Goal: Use online tool/utility: Utilize a website feature to perform a specific function

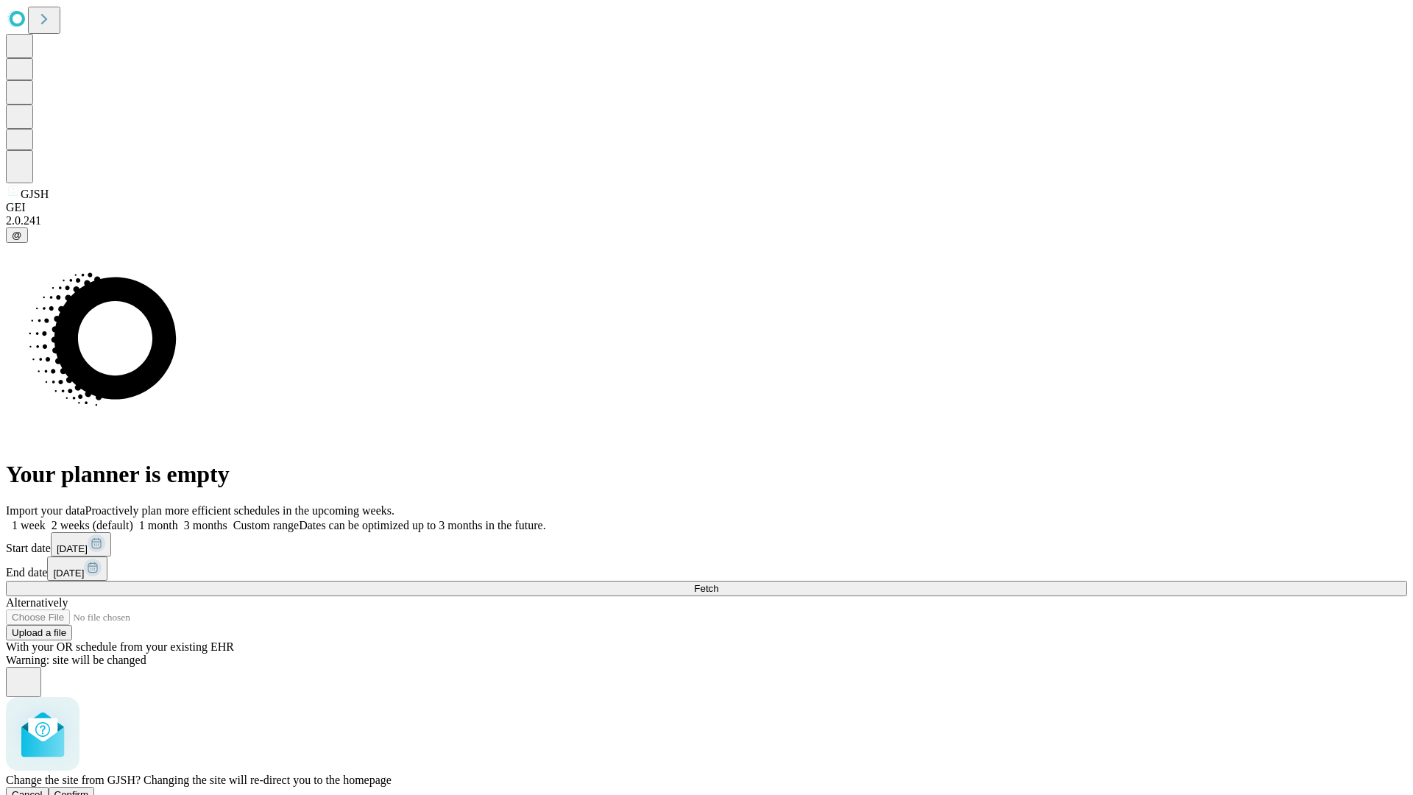
click at [89, 789] on span "Confirm" at bounding box center [71, 794] width 35 height 11
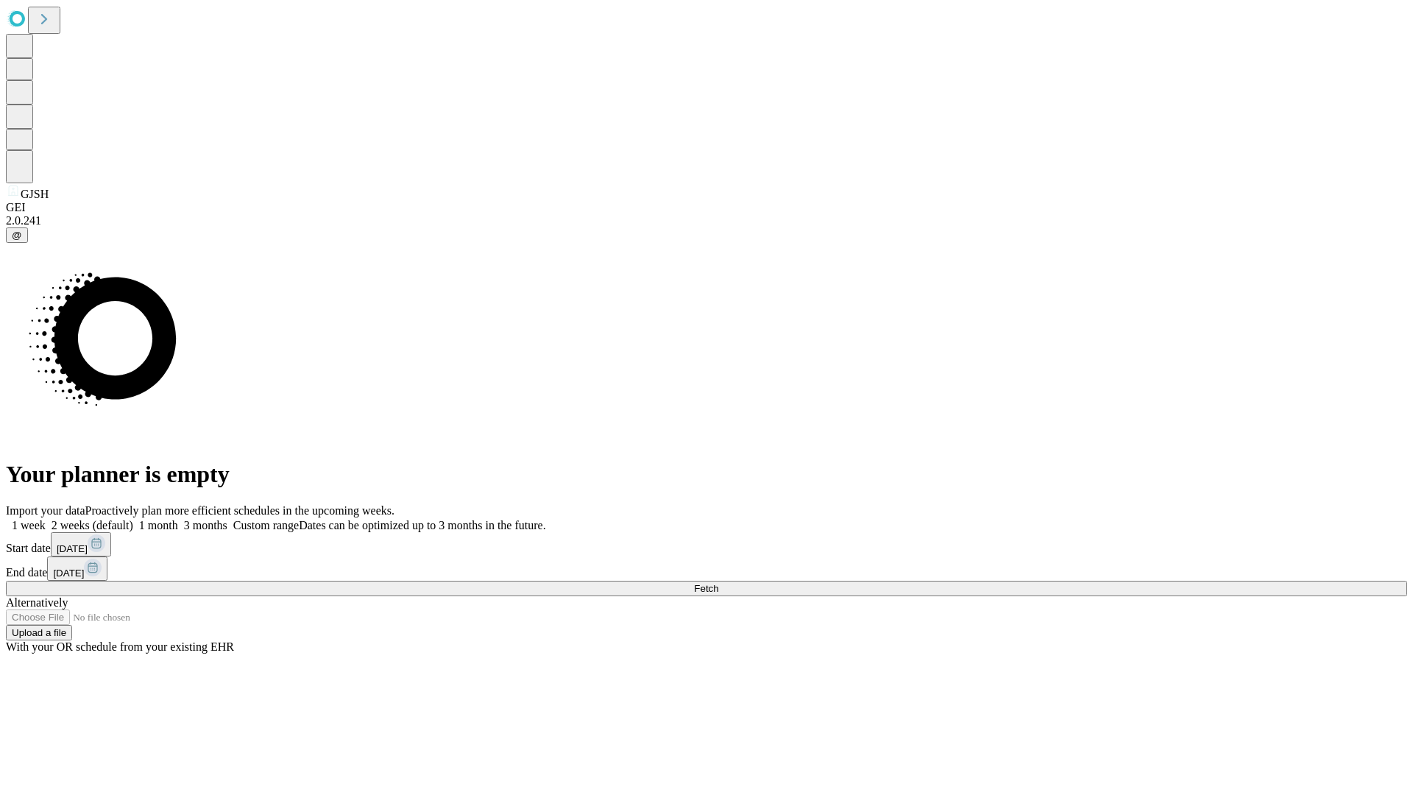
click at [46, 519] on label "1 week" at bounding box center [26, 525] width 40 height 13
click at [718, 583] on span "Fetch" at bounding box center [706, 588] width 24 height 11
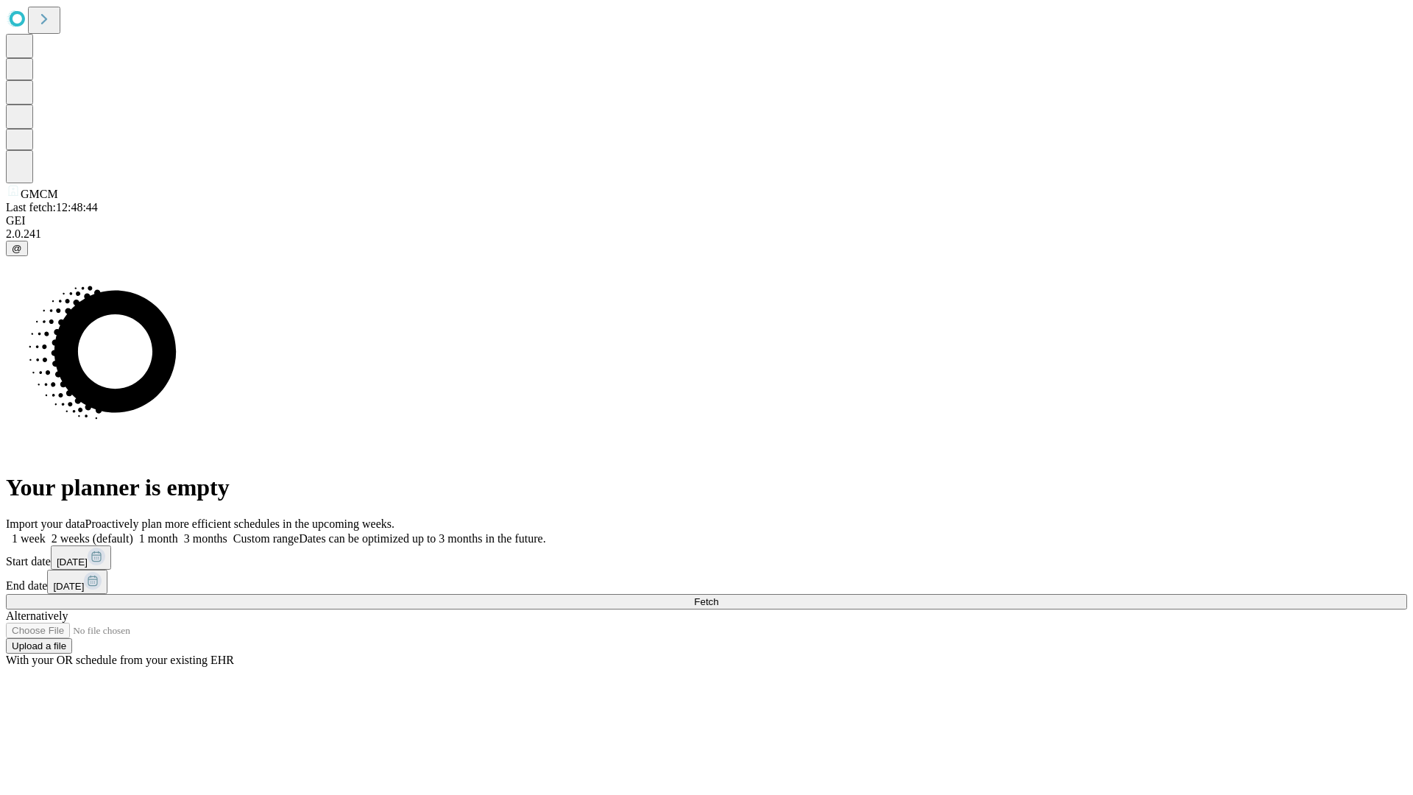
click at [46, 532] on label "1 week" at bounding box center [26, 538] width 40 height 13
click at [718, 596] on span "Fetch" at bounding box center [706, 601] width 24 height 11
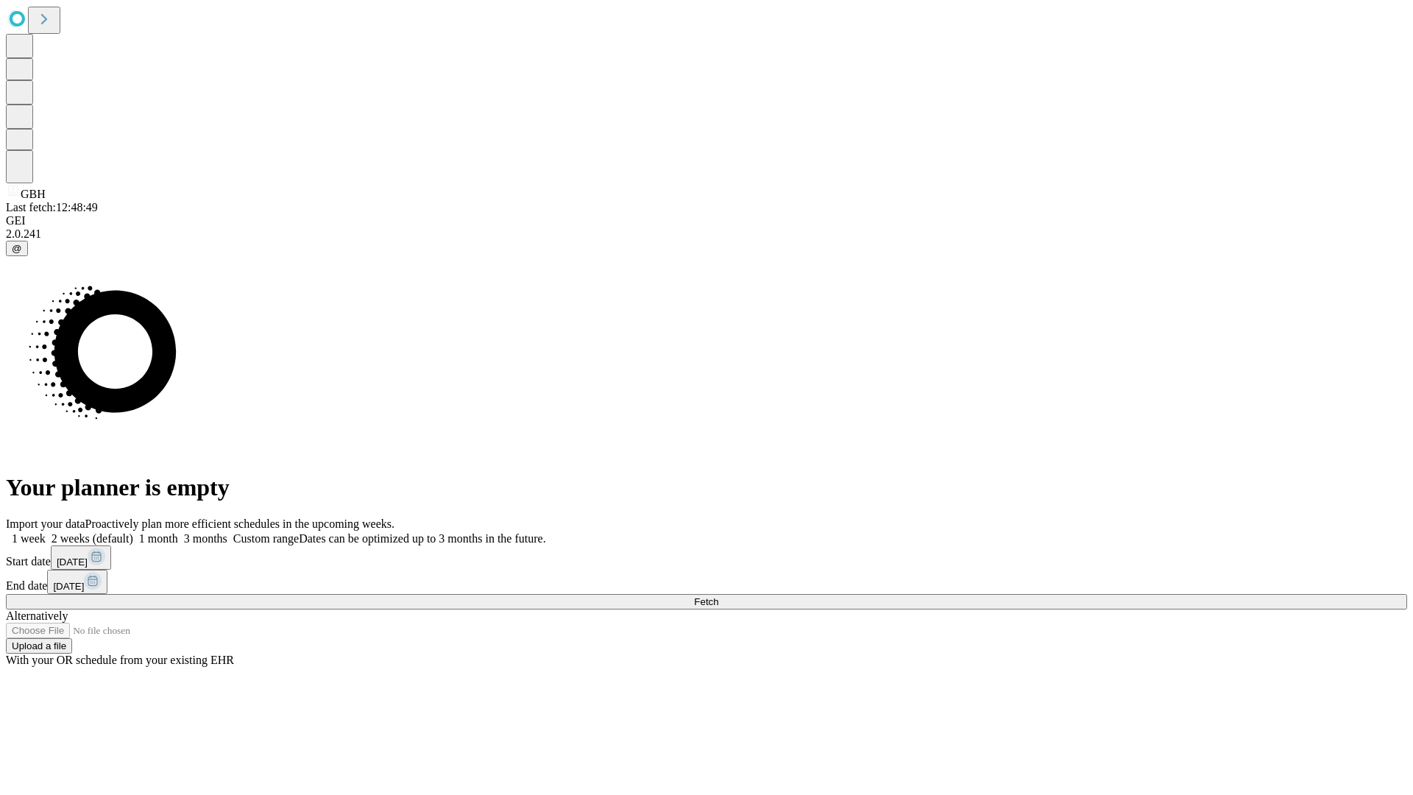
click at [46, 532] on label "1 week" at bounding box center [26, 538] width 40 height 13
click at [718, 596] on span "Fetch" at bounding box center [706, 601] width 24 height 11
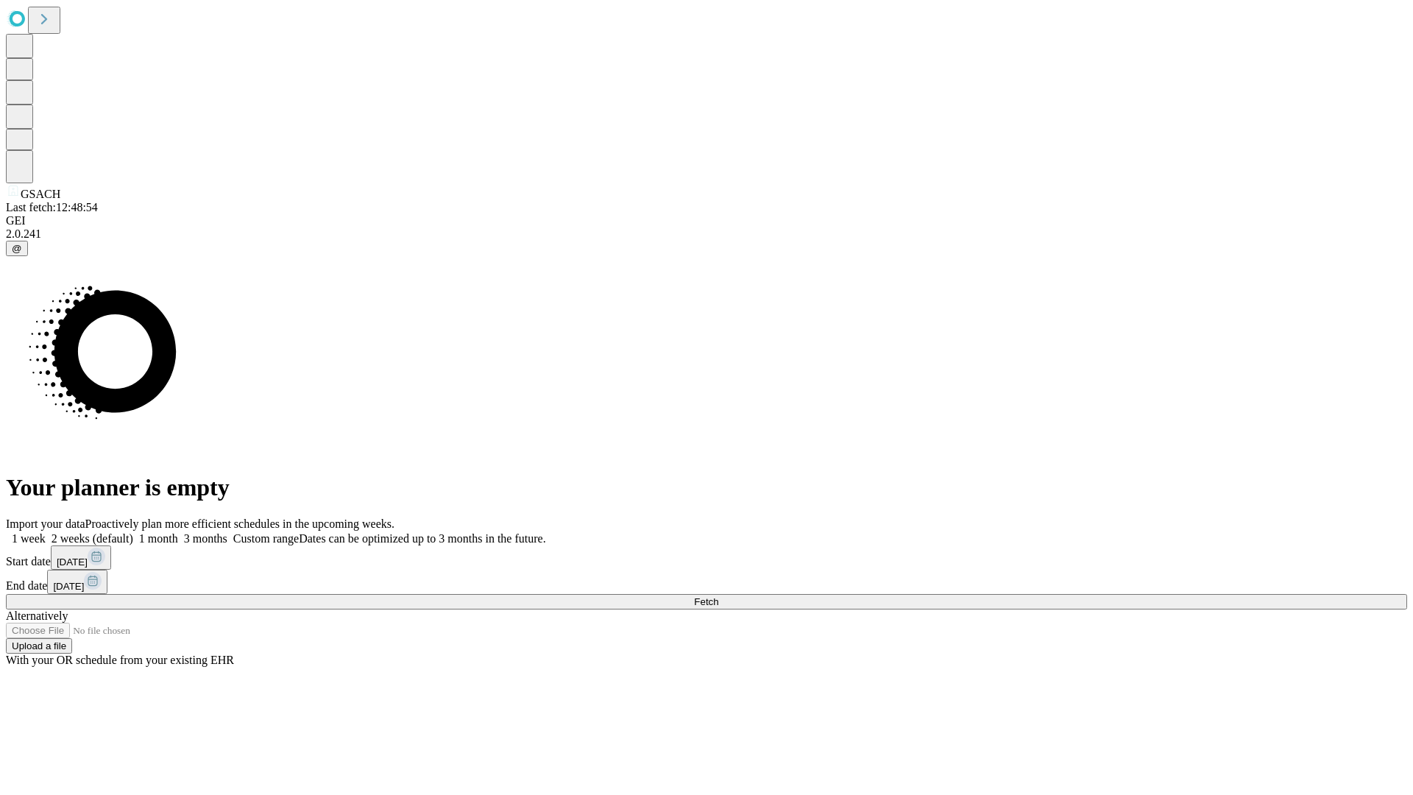
click at [718, 596] on span "Fetch" at bounding box center [706, 601] width 24 height 11
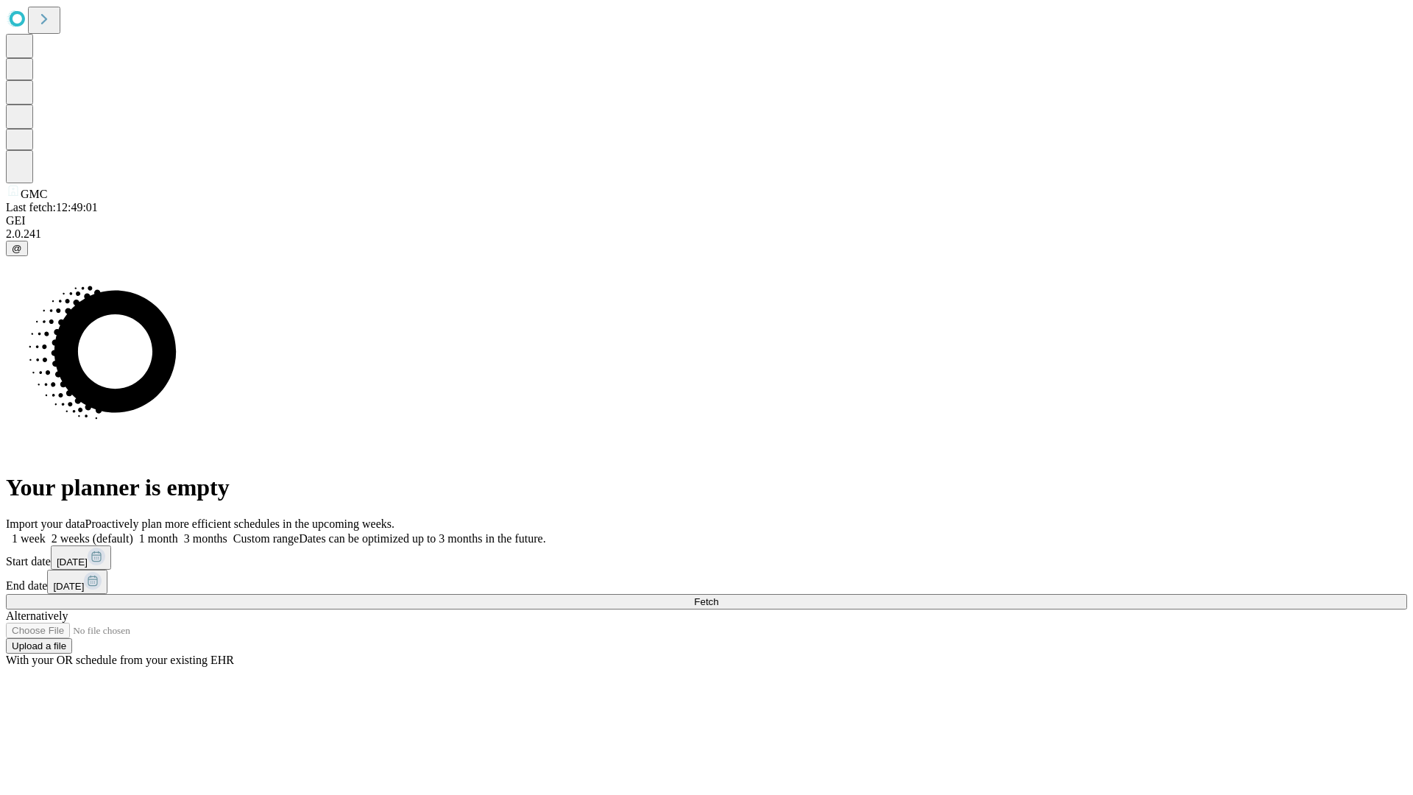
click at [46, 532] on label "1 week" at bounding box center [26, 538] width 40 height 13
click at [718, 596] on span "Fetch" at bounding box center [706, 601] width 24 height 11
click at [46, 532] on label "1 week" at bounding box center [26, 538] width 40 height 13
click at [718, 596] on span "Fetch" at bounding box center [706, 601] width 24 height 11
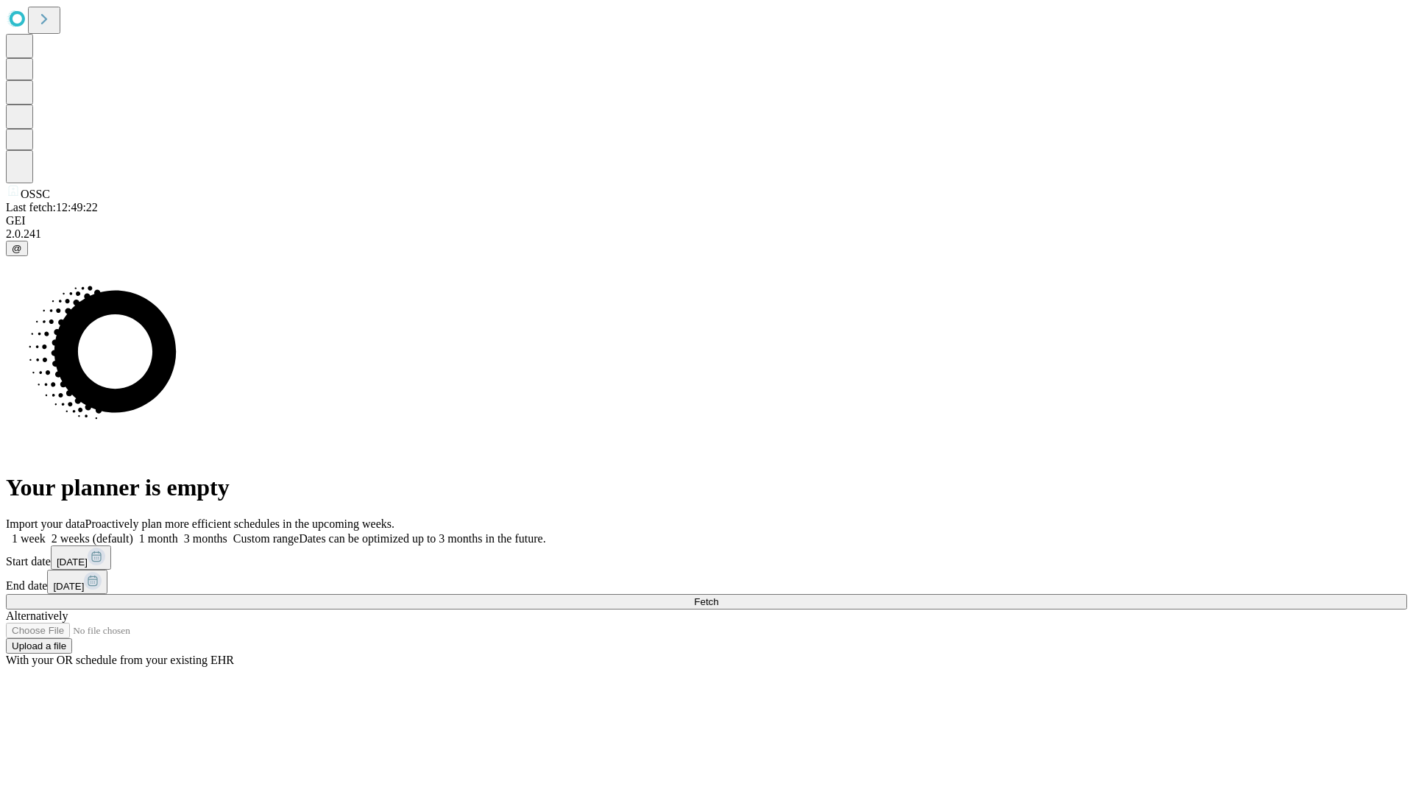
click at [46, 532] on label "1 week" at bounding box center [26, 538] width 40 height 13
click at [718, 596] on span "Fetch" at bounding box center [706, 601] width 24 height 11
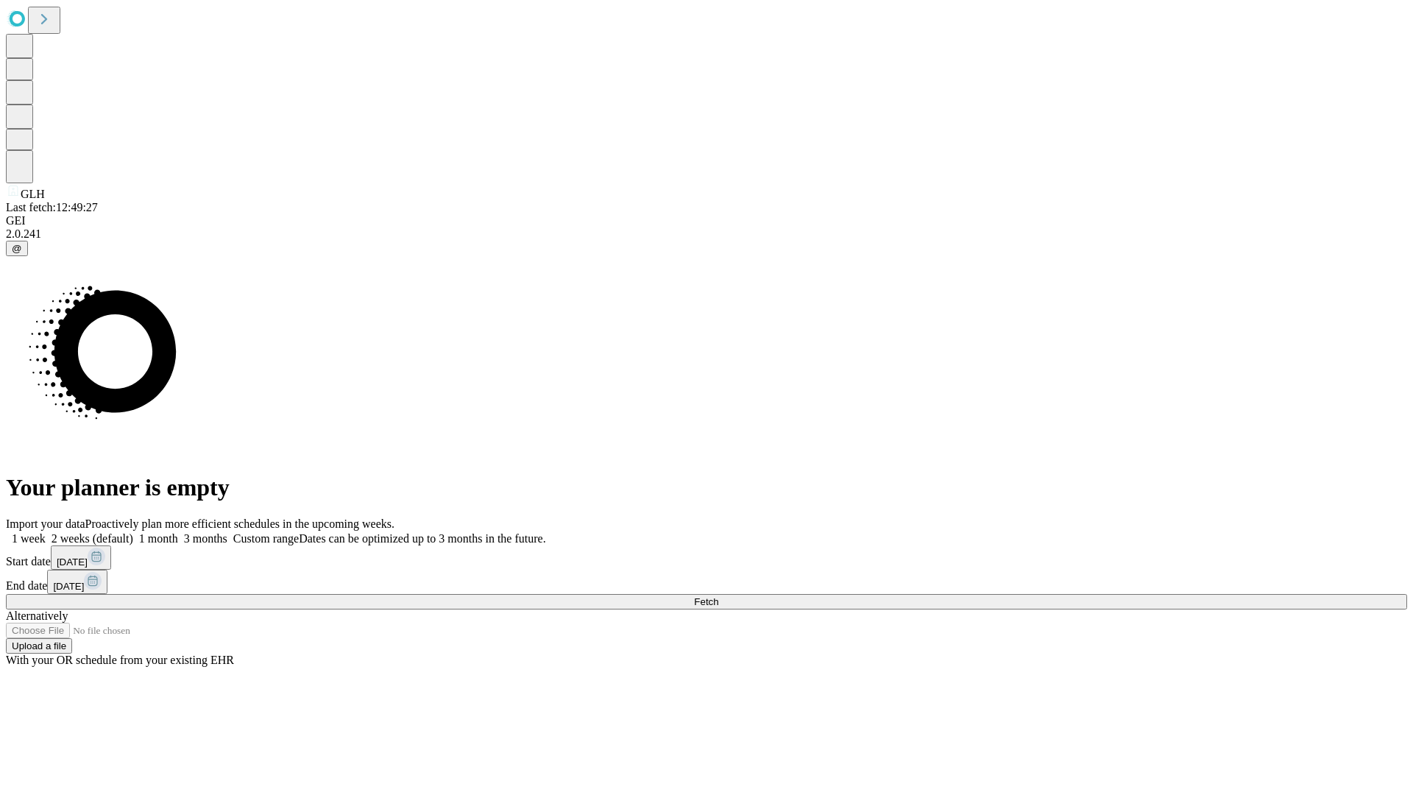
click at [46, 532] on label "1 week" at bounding box center [26, 538] width 40 height 13
click at [718, 596] on span "Fetch" at bounding box center [706, 601] width 24 height 11
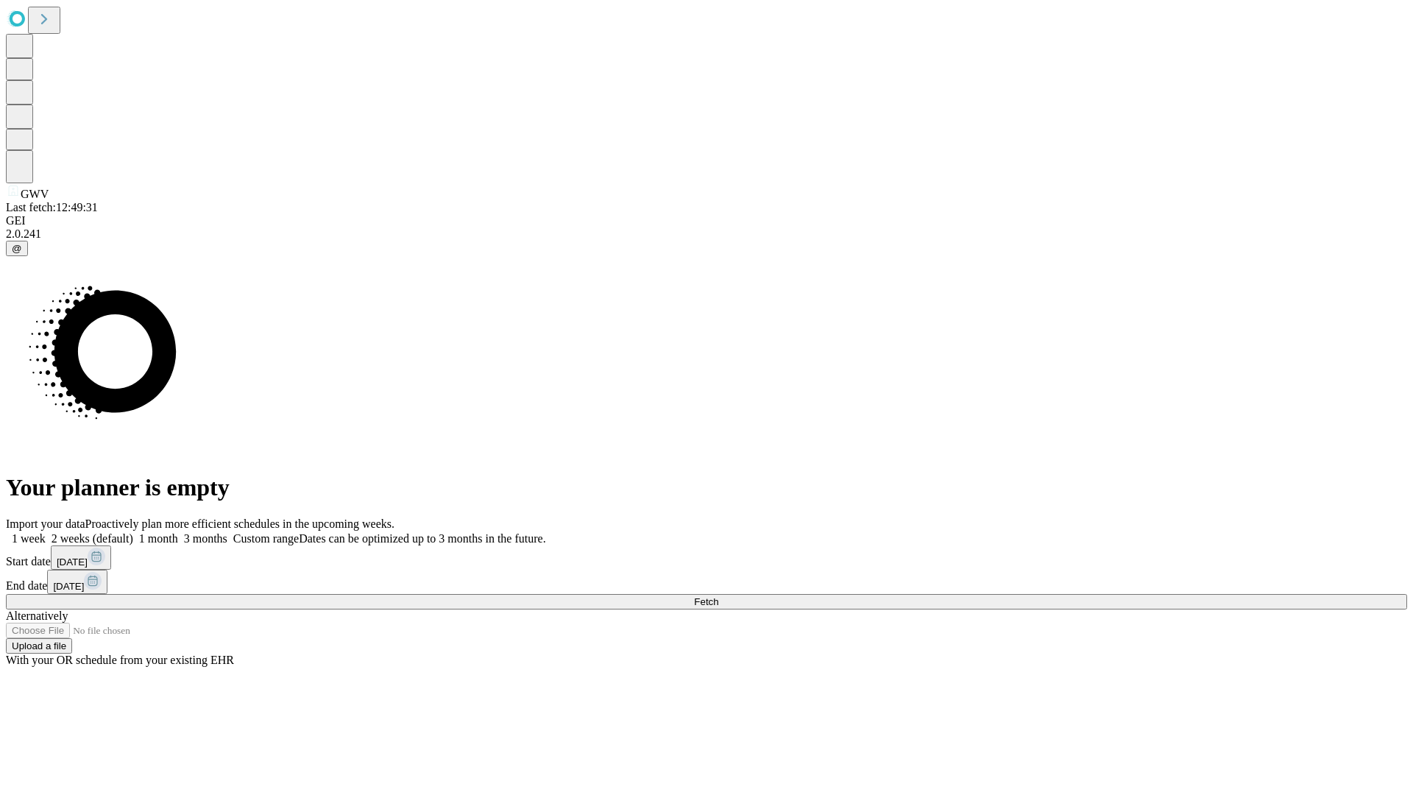
click at [46, 532] on label "1 week" at bounding box center [26, 538] width 40 height 13
click at [718, 596] on span "Fetch" at bounding box center [706, 601] width 24 height 11
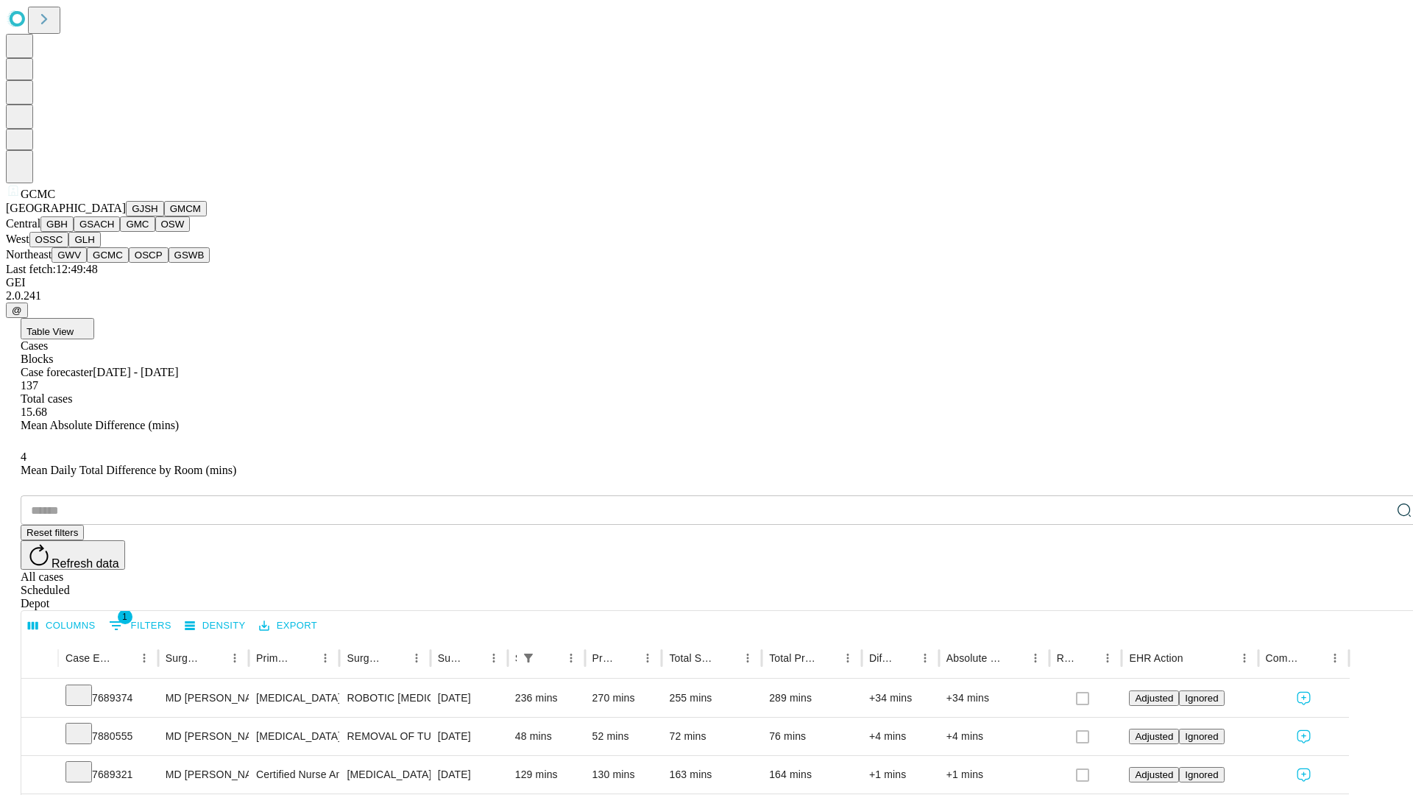
click at [129, 263] on button "OSCP" at bounding box center [149, 254] width 40 height 15
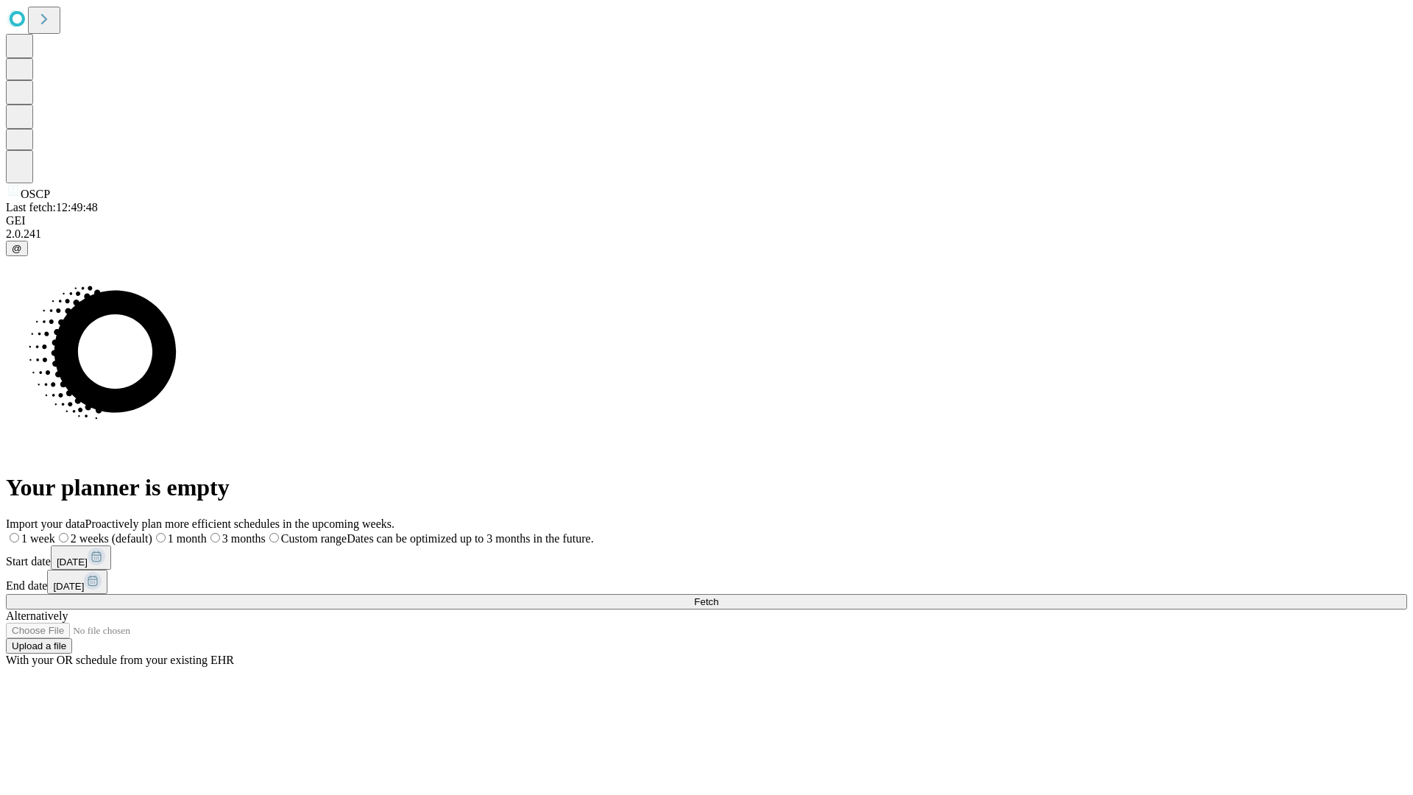
click at [55, 532] on label "1 week" at bounding box center [30, 538] width 49 height 13
click at [718, 596] on span "Fetch" at bounding box center [706, 601] width 24 height 11
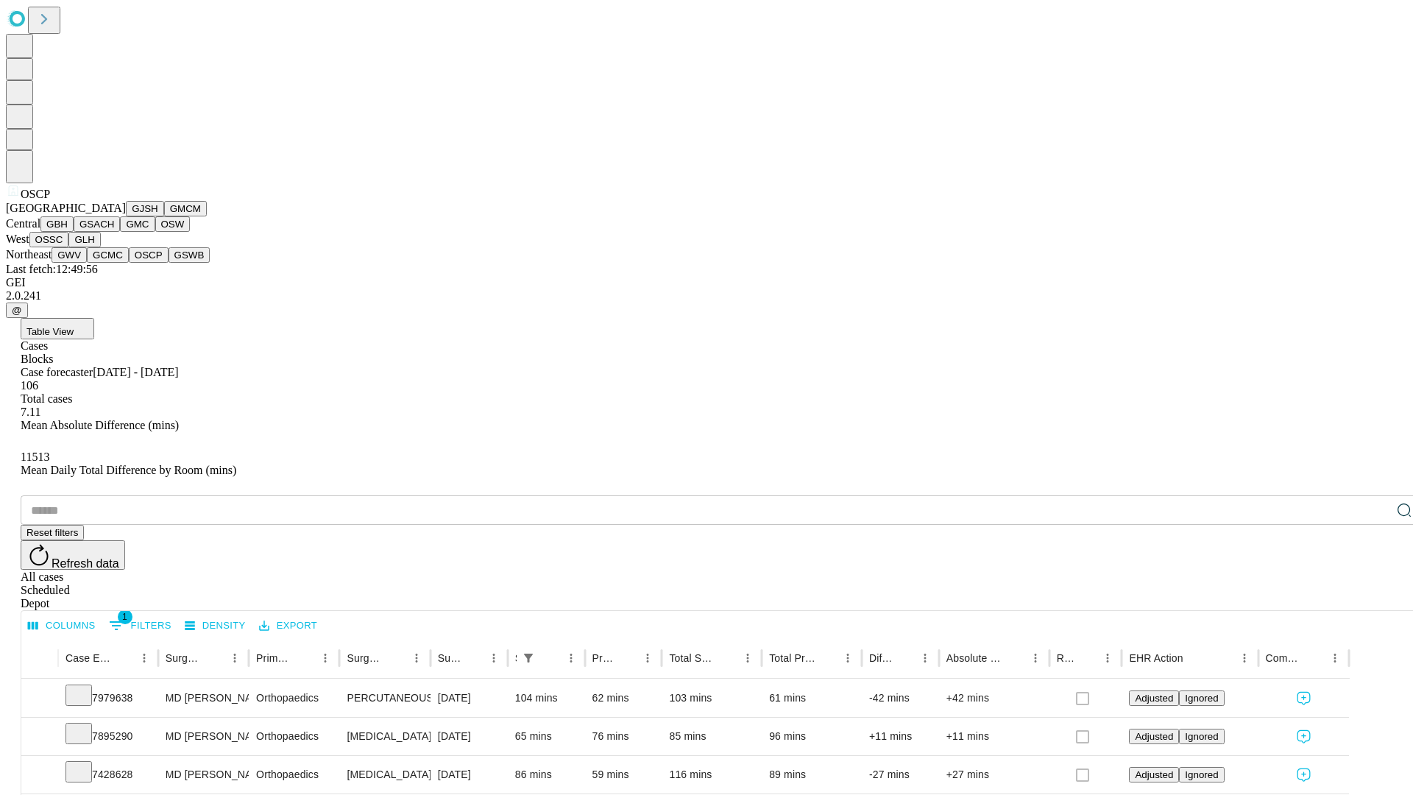
click at [169, 263] on button "GSWB" at bounding box center [190, 254] width 42 height 15
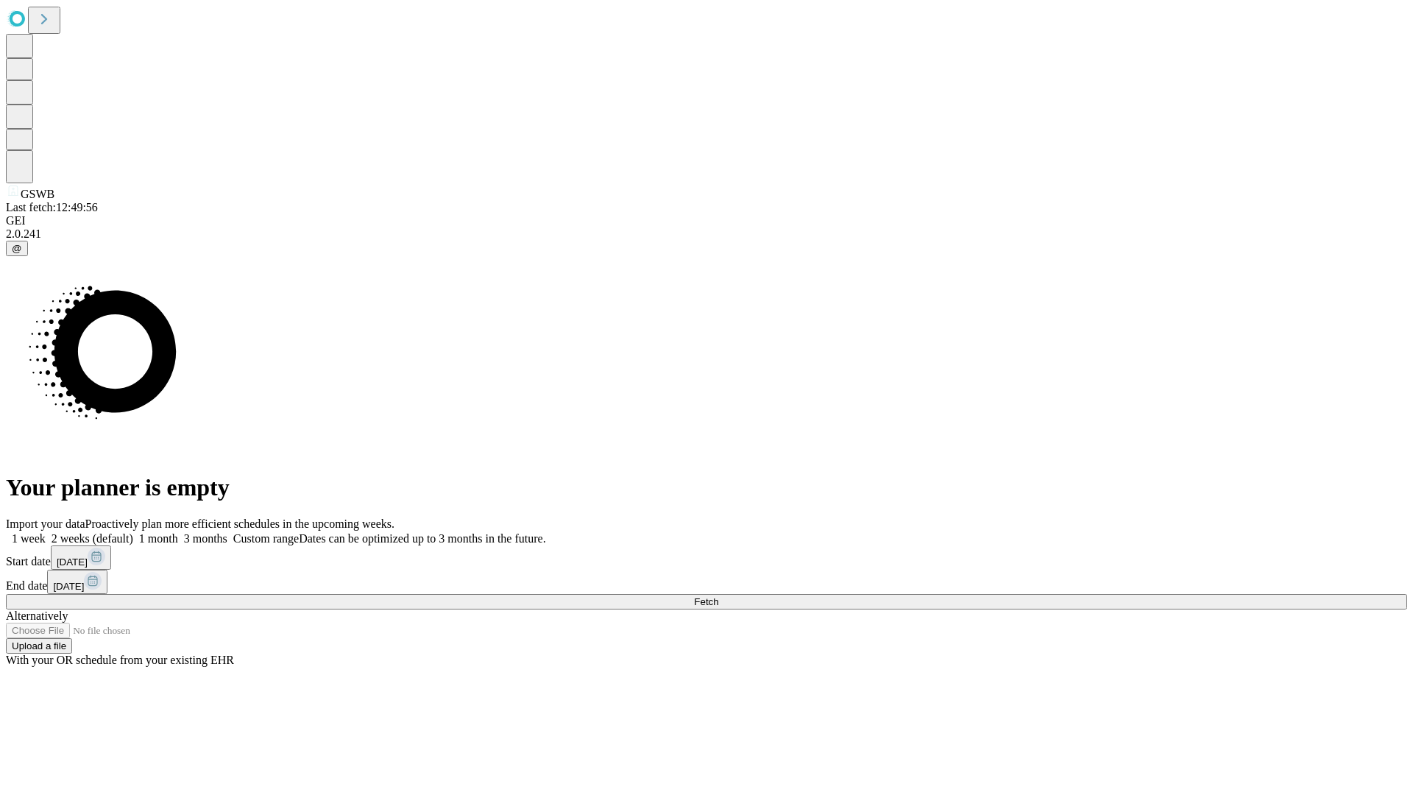
click at [46, 532] on label "1 week" at bounding box center [26, 538] width 40 height 13
click at [718, 596] on span "Fetch" at bounding box center [706, 601] width 24 height 11
